Goal: Complete application form

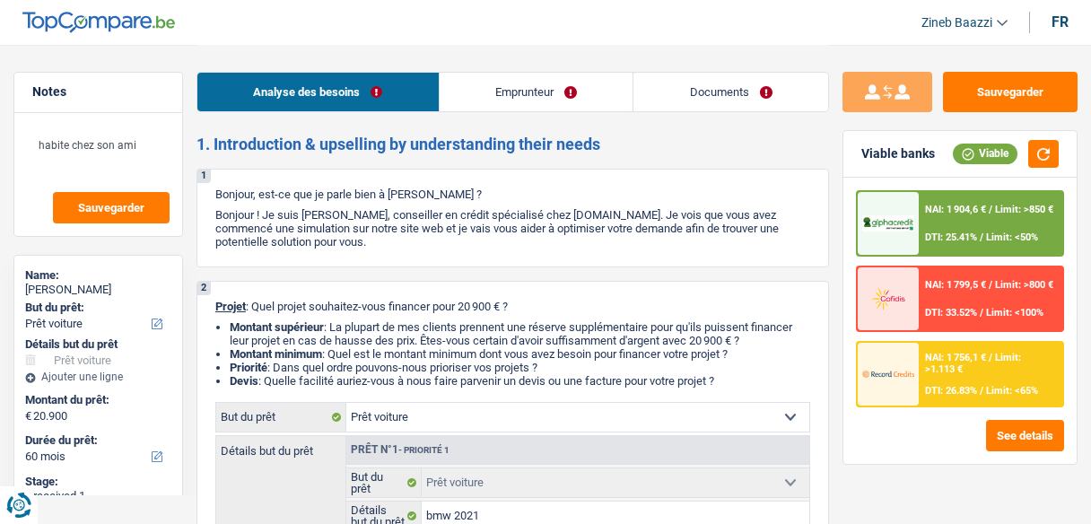
select select "car"
select select "60"
select select "car"
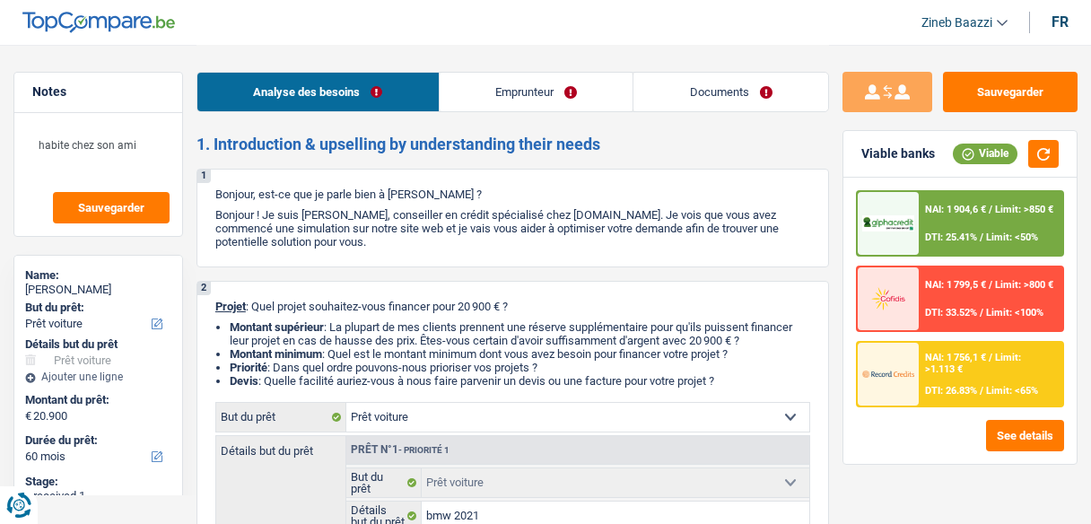
select select "yes"
select select "60"
select select "publicEmployee"
select select "familyAllowances"
select select "netSalary"
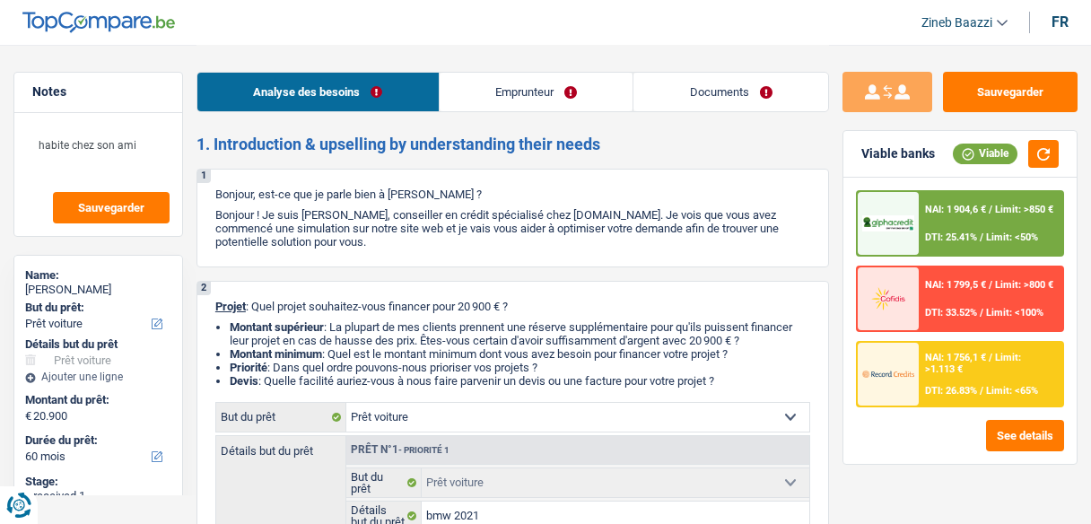
select select "mealVouchers"
select select "liveWithParents"
select select "personalLoan"
select select "homeFurnishingOrRelocation"
select select "60"
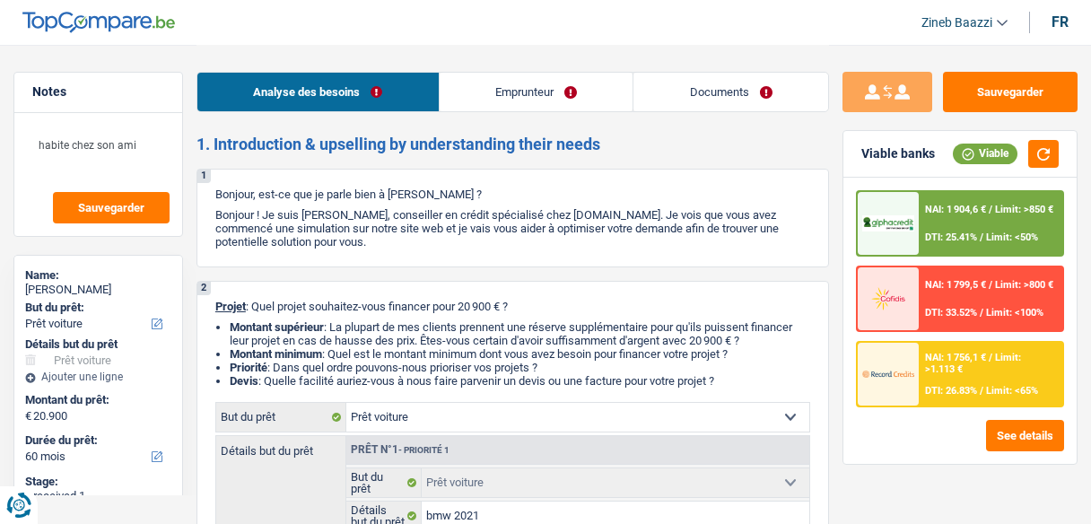
select select "car"
select select "yes"
select select "60"
select select "352"
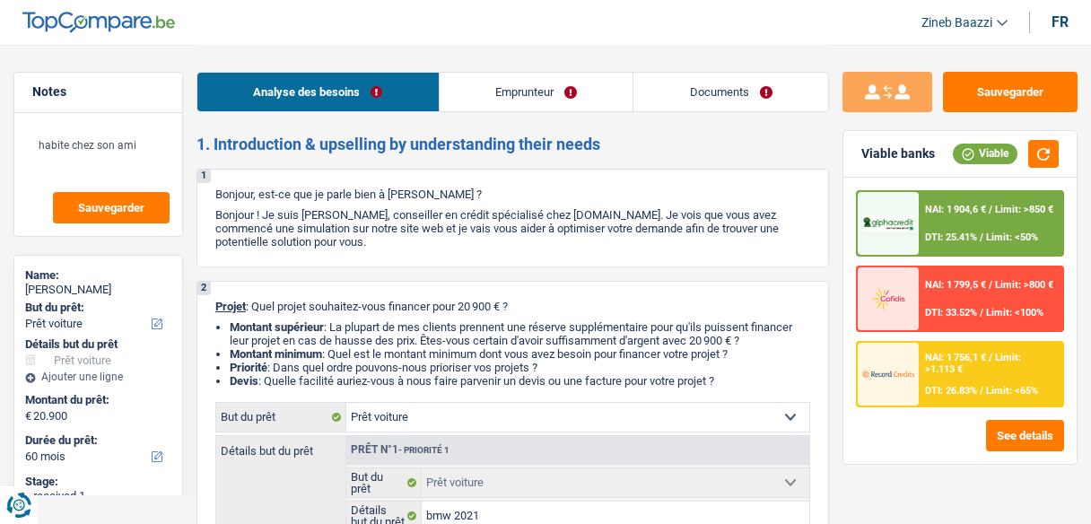
select select "single"
click at [578, 90] on link "Emprunteur" at bounding box center [537, 92] width 194 height 39
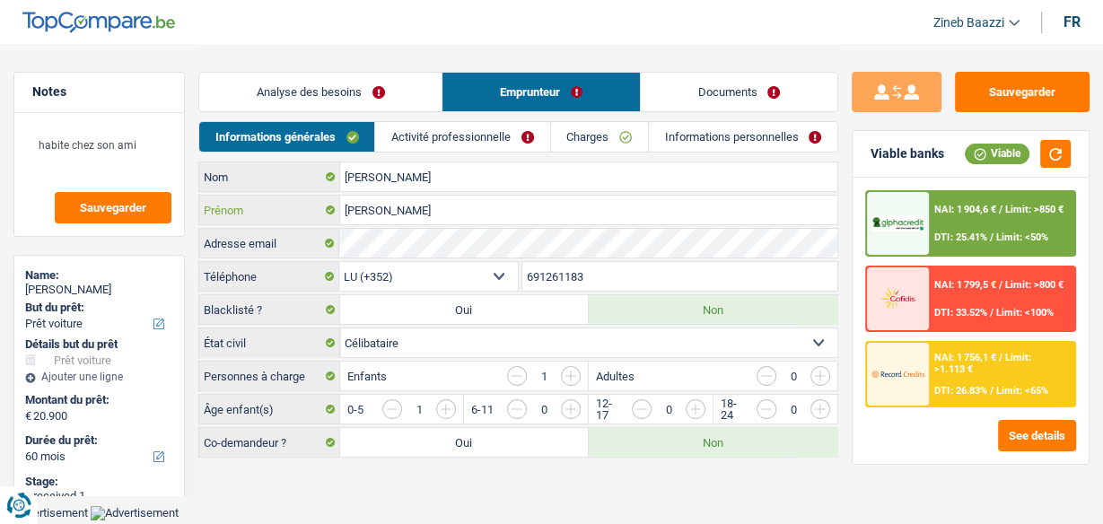
click at [538, 211] on input "[PERSON_NAME]" at bounding box center [588, 210] width 497 height 29
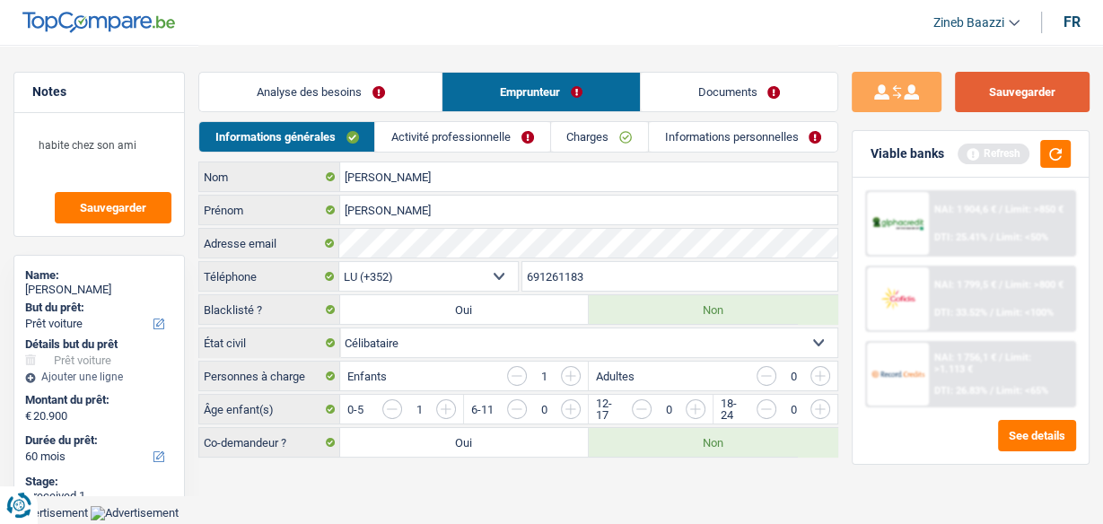
click at [1028, 91] on button "Sauvegarder" at bounding box center [1022, 92] width 135 height 40
click at [1028, 89] on button "Sauvegarder" at bounding box center [1022, 92] width 135 height 40
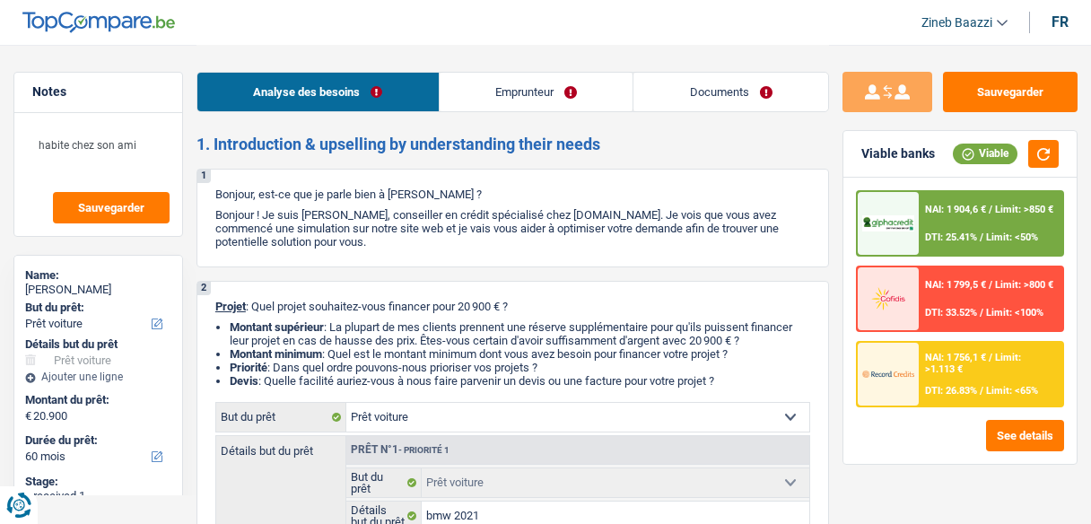
select select "car"
select select "60"
select select "car"
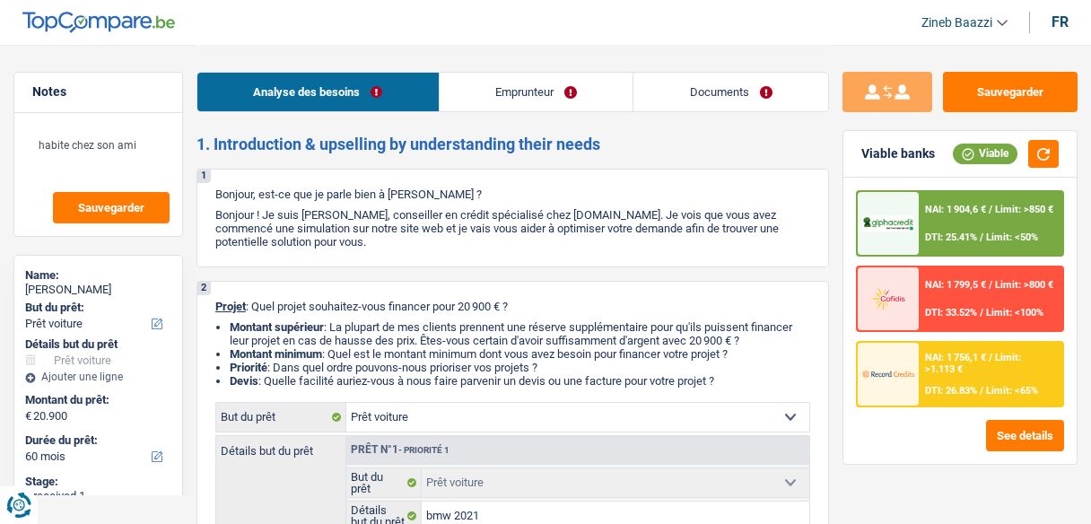
select select "yes"
select select "60"
select select "publicEmployee"
select select "familyAllowances"
select select "netSalary"
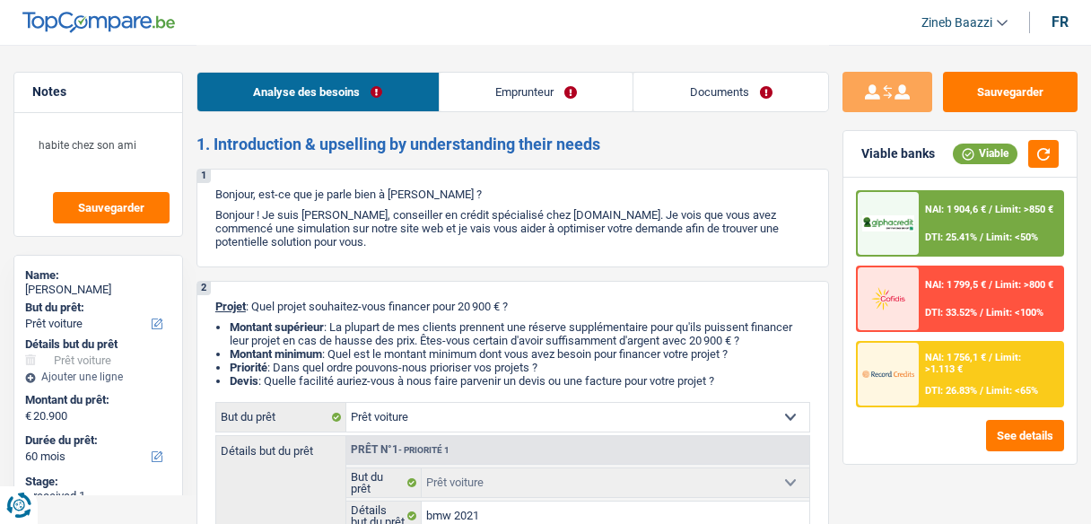
select select "mealVouchers"
select select "liveWithParents"
select select "personalLoan"
select select "homeFurnishingOrRelocation"
select select "60"
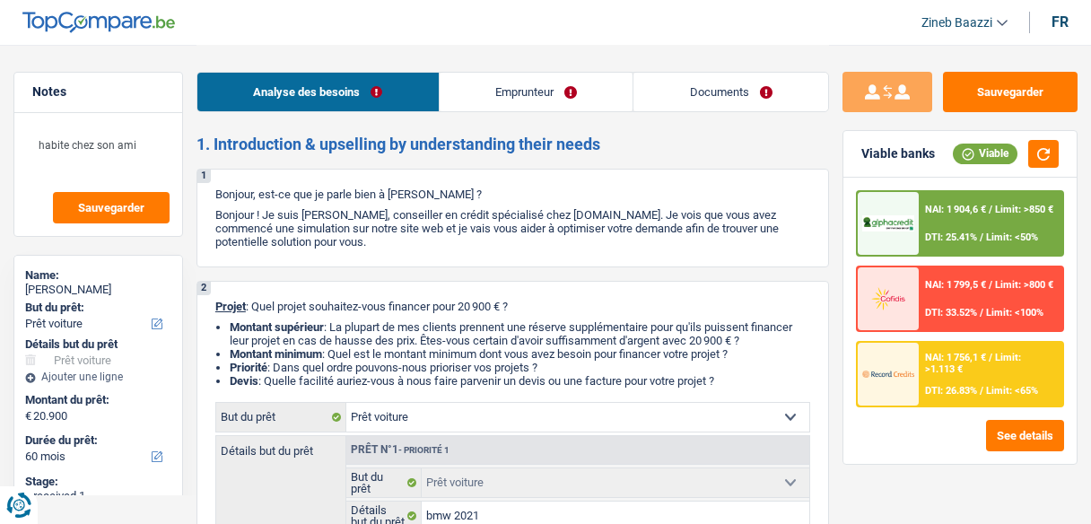
select select "car"
select select "yes"
select select "60"
select select "352"
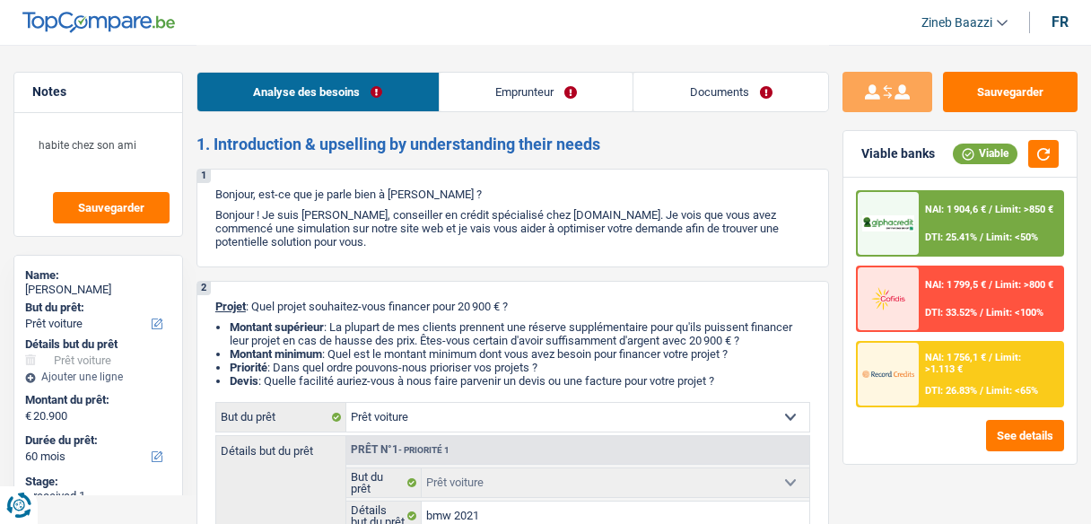
select select "single"
click at [686, 104] on link "Documents" at bounding box center [731, 92] width 195 height 39
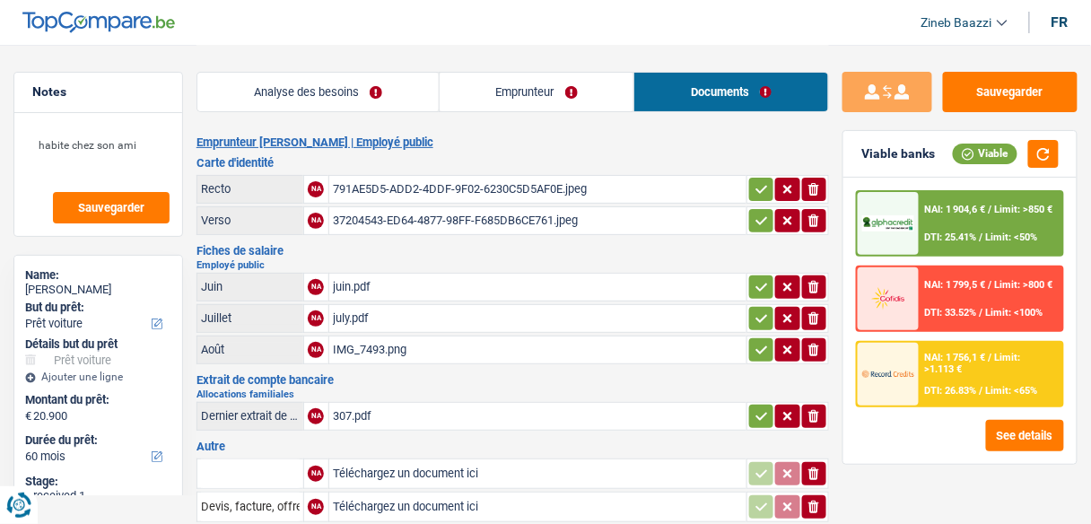
click at [527, 107] on link "Emprunteur" at bounding box center [537, 92] width 195 height 39
